Goal: Find contact information: Find contact information

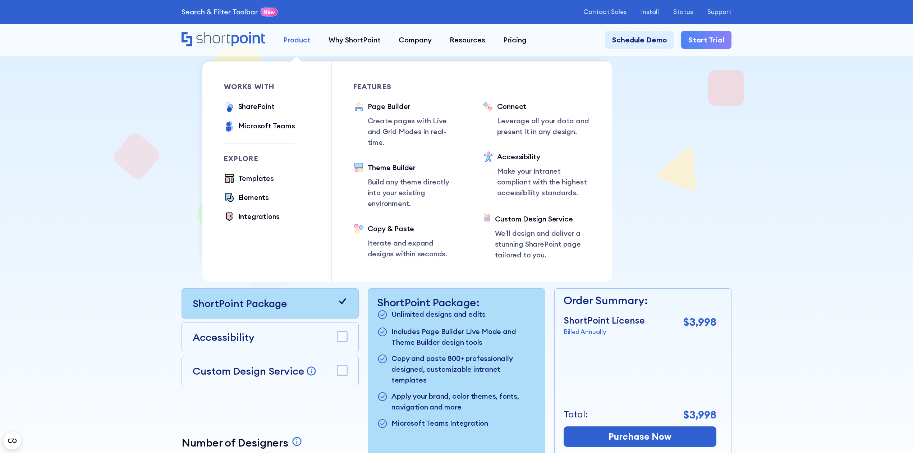
click at [308, 39] on div "Product" at bounding box center [296, 39] width 27 height 11
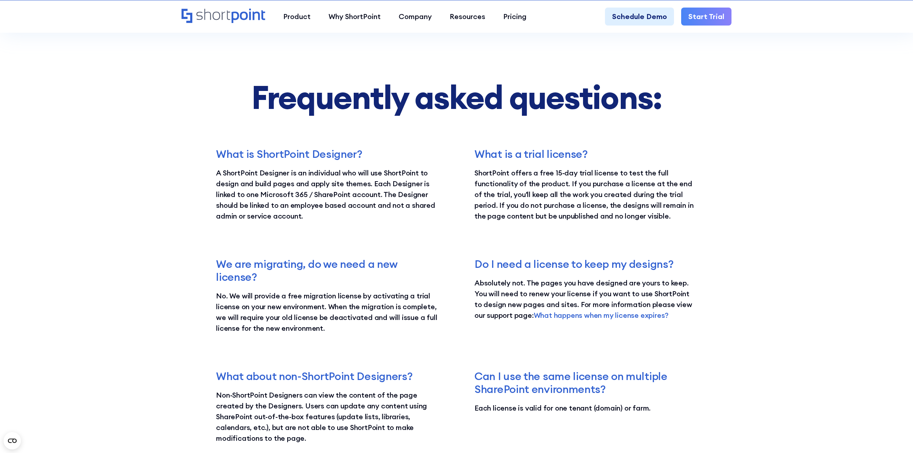
scroll to position [1437, 0]
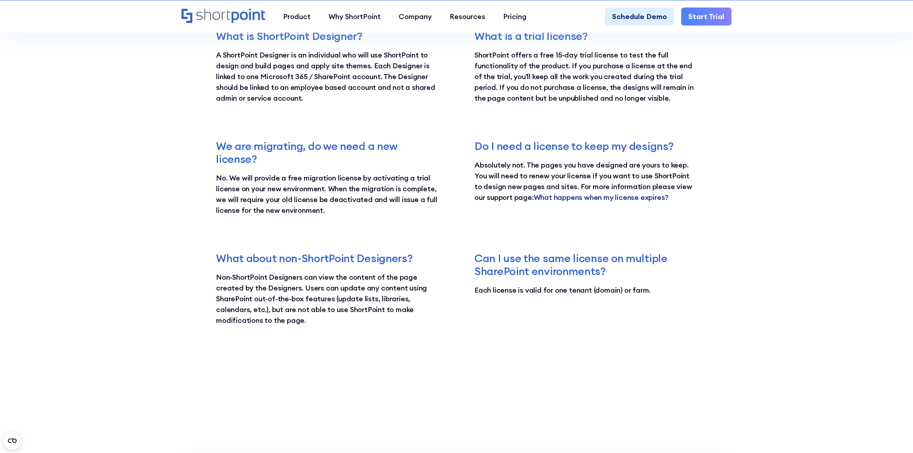
click at [584, 195] on link "What happens when my license expires?" at bounding box center [601, 197] width 135 height 9
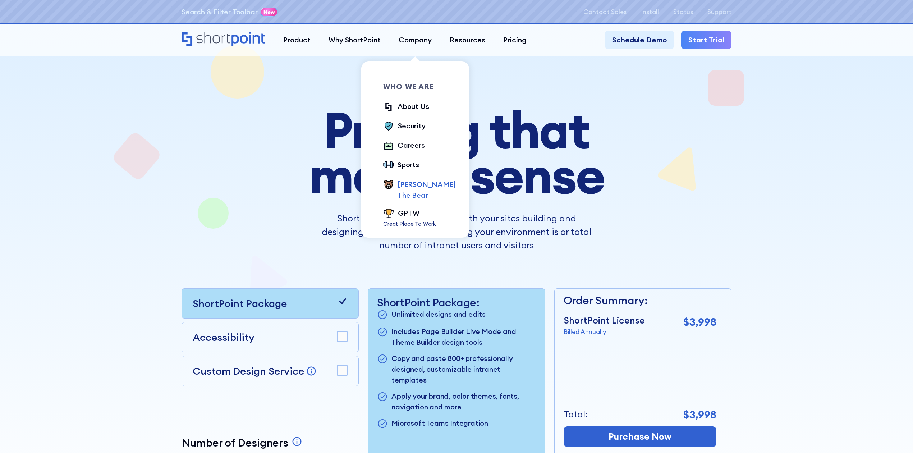
click at [423, 179] on div "[PERSON_NAME] The Bear" at bounding box center [426, 190] width 58 height 22
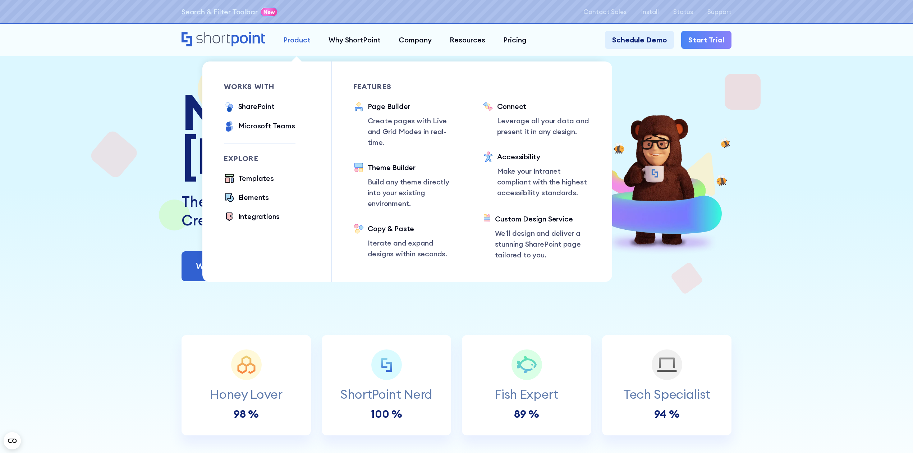
click at [300, 40] on div "Product" at bounding box center [296, 39] width 27 height 11
click at [267, 107] on div "SharePoint" at bounding box center [256, 106] width 36 height 11
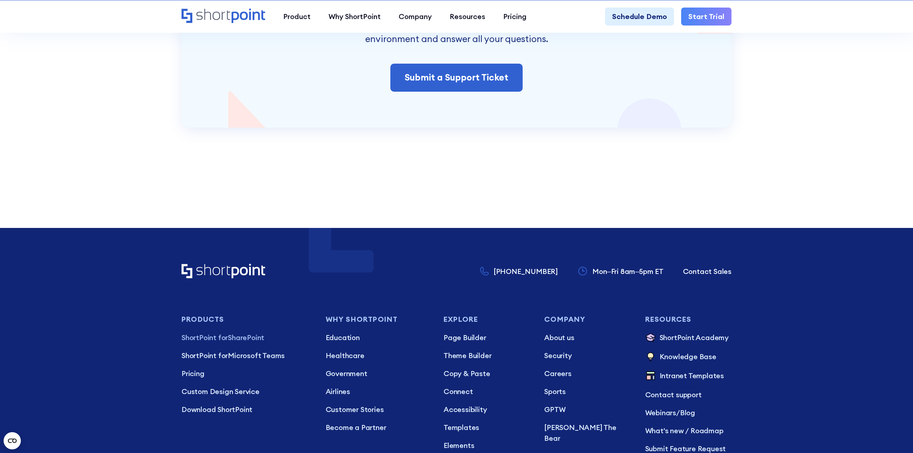
scroll to position [1809, 0]
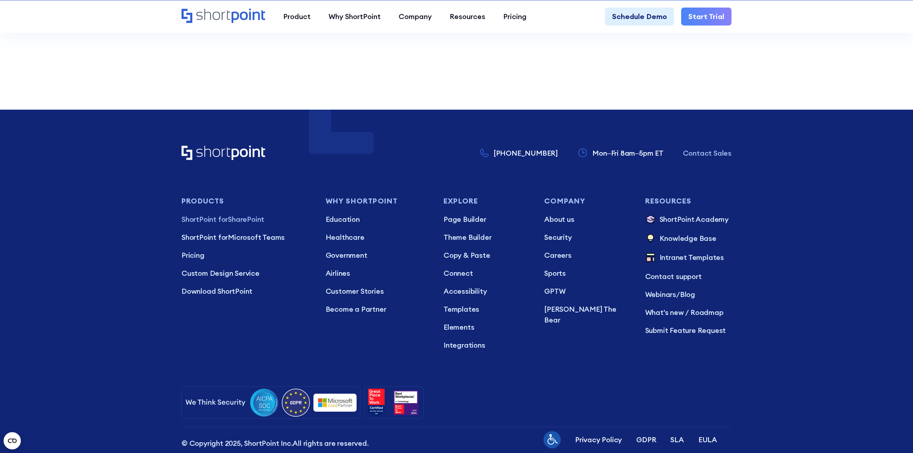
click at [714, 150] on p "Contact Sales" at bounding box center [707, 153] width 49 height 11
